Goal: Transaction & Acquisition: Purchase product/service

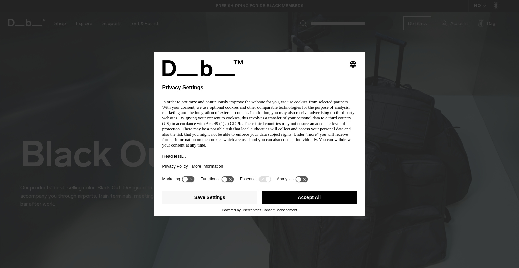
click at [304, 180] on icon at bounding box center [301, 179] width 13 height 6
click at [305, 181] on icon at bounding box center [304, 178] width 5 height 5
click at [226, 202] on button "Save Settings" at bounding box center [210, 197] width 96 height 14
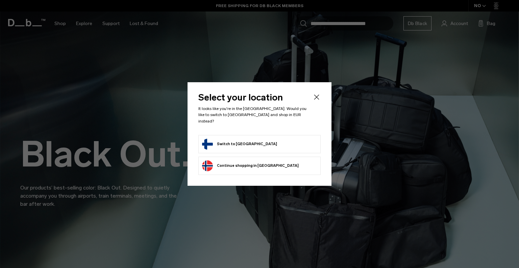
click at [276, 139] on form "Switch to Finland" at bounding box center [259, 144] width 115 height 11
click at [244, 143] on button "Switch to Finland" at bounding box center [239, 144] width 75 height 11
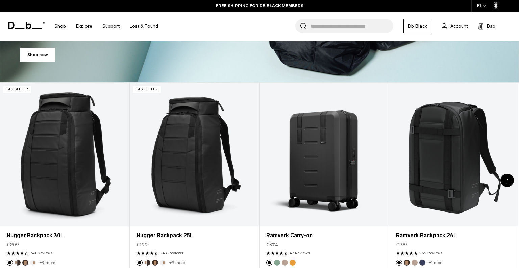
scroll to position [229, 0]
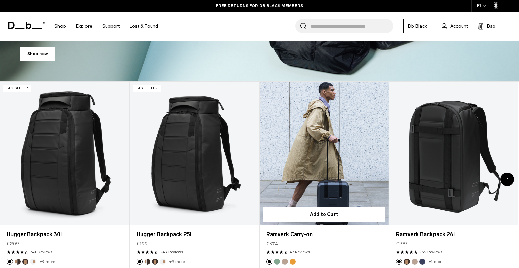
click at [328, 203] on form "Add to Cart" at bounding box center [324, 214] width 129 height 22
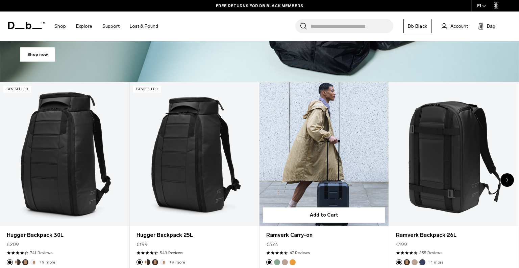
scroll to position [224, 0]
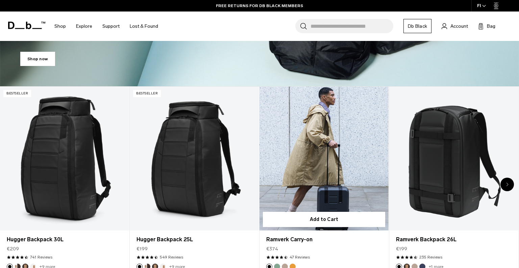
click at [345, 156] on link "Ramverk Carry-on" at bounding box center [324, 158] width 129 height 143
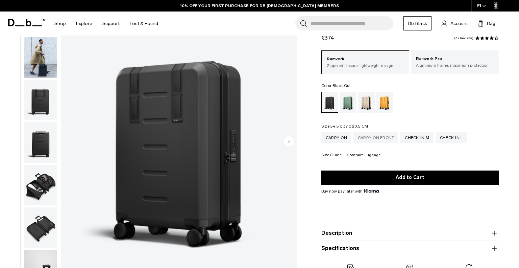
click at [386, 135] on div "Carry-on Front" at bounding box center [375, 137] width 45 height 11
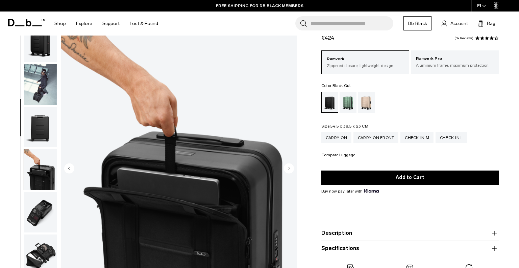
click at [42, 245] on img "button" at bounding box center [40, 254] width 33 height 41
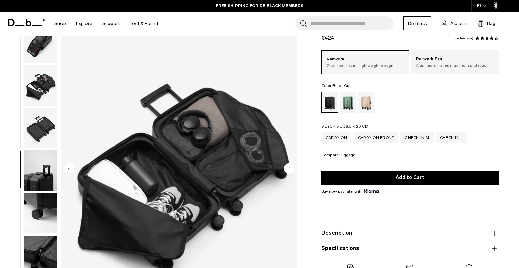
scroll to position [171, 0]
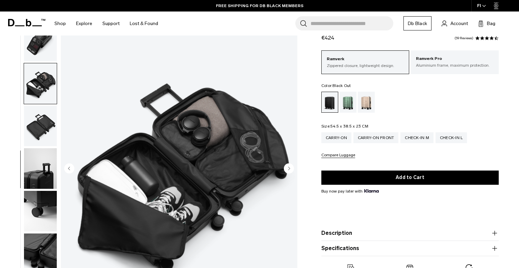
click at [44, 116] on img "button" at bounding box center [40, 126] width 33 height 41
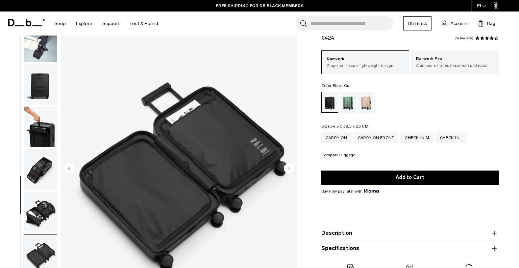
scroll to position [0, 0]
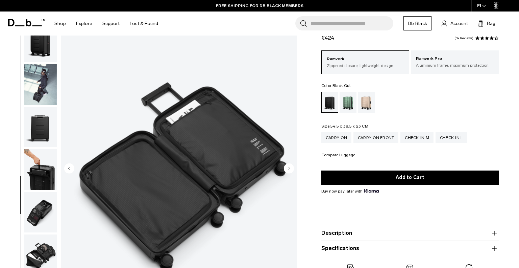
click at [40, 133] on img "button" at bounding box center [40, 127] width 33 height 41
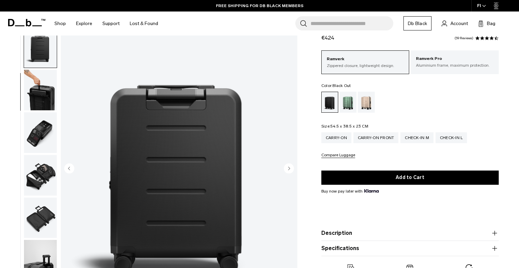
scroll to position [85, 0]
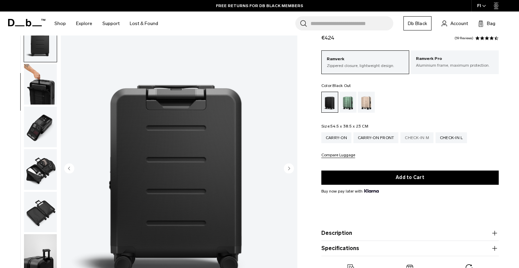
click at [424, 137] on div "Check-in M" at bounding box center [416, 137] width 33 height 11
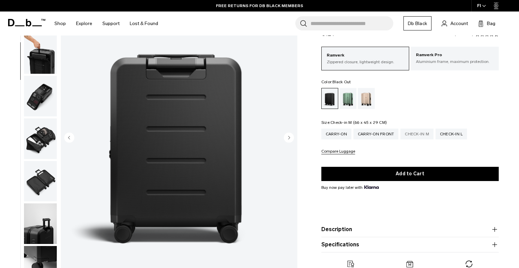
scroll to position [57, 0]
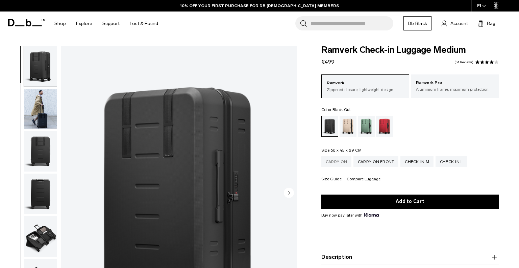
click at [342, 160] on div "Carry-on" at bounding box center [336, 161] width 30 height 11
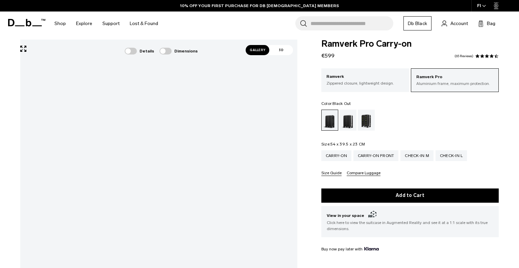
scroll to position [5, 0]
